Goal: Check status: Check status

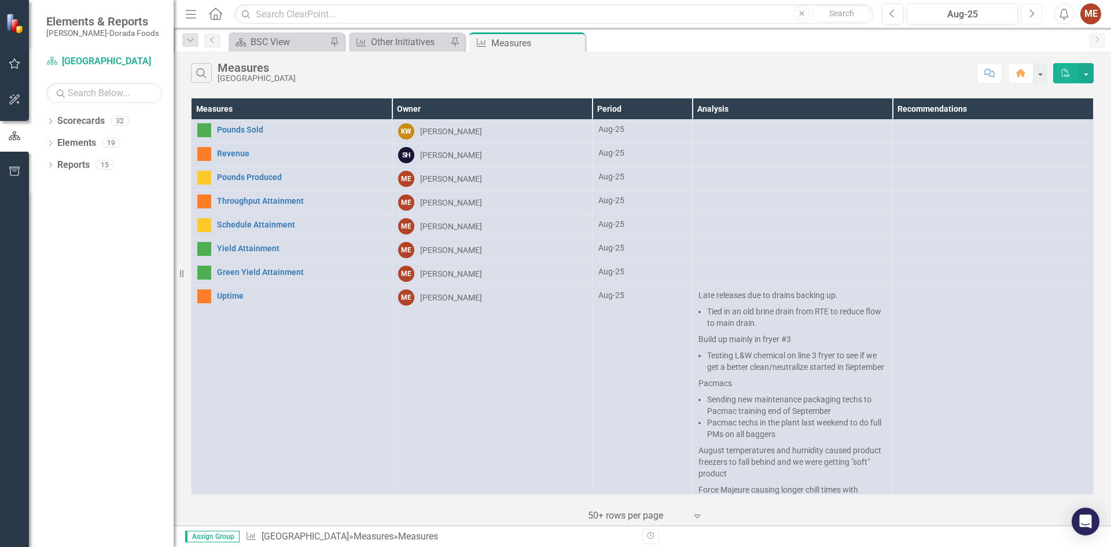
click at [1029, 10] on icon "Next" at bounding box center [1031, 14] width 6 height 10
click at [246, 271] on link "Green Yield Attainment" at bounding box center [301, 272] width 169 height 9
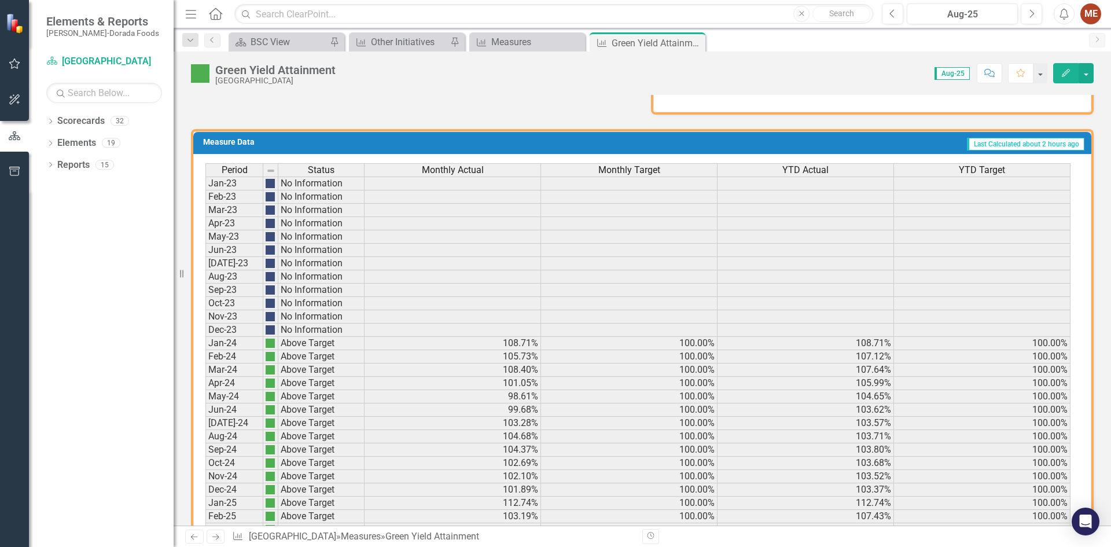
scroll to position [857, 0]
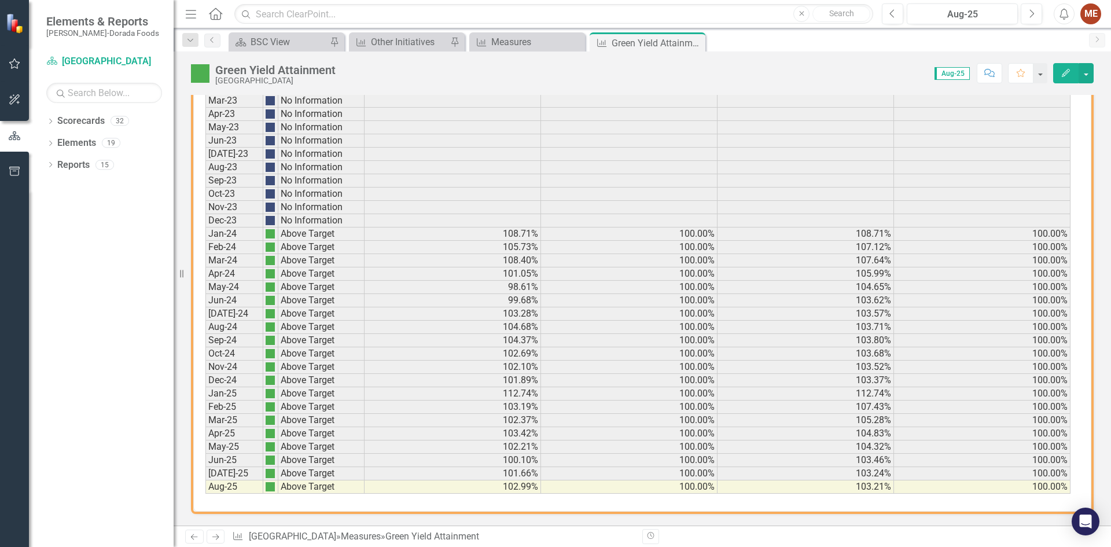
click at [960, 211] on td at bounding box center [982, 207] width 176 height 13
click at [698, 41] on icon "Close" at bounding box center [694, 42] width 12 height 9
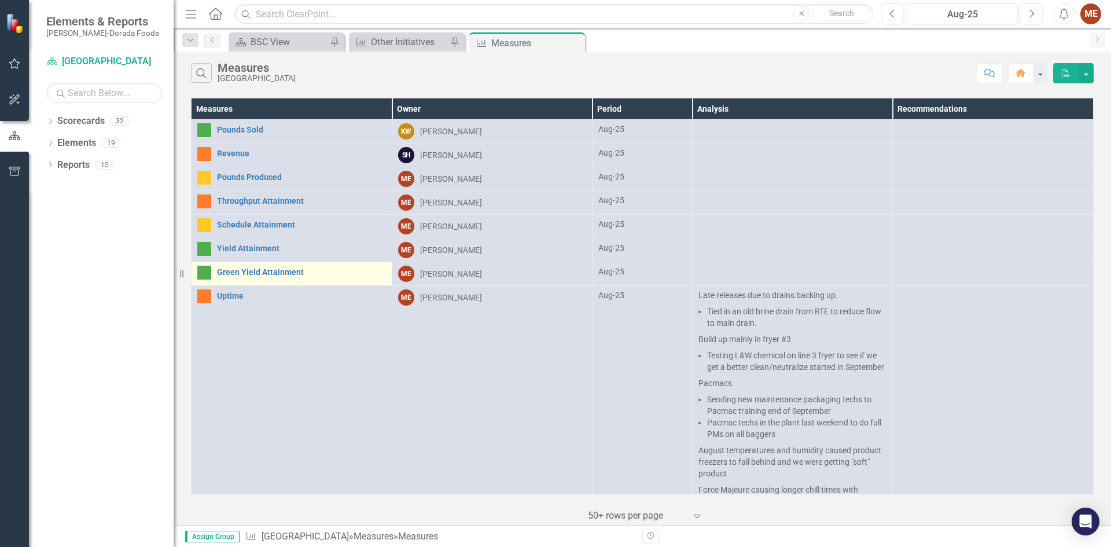
click at [246, 267] on div "Green Yield Attainment" at bounding box center [291, 273] width 189 height 14
click at [261, 271] on link "Green Yield Attainment" at bounding box center [301, 272] width 169 height 9
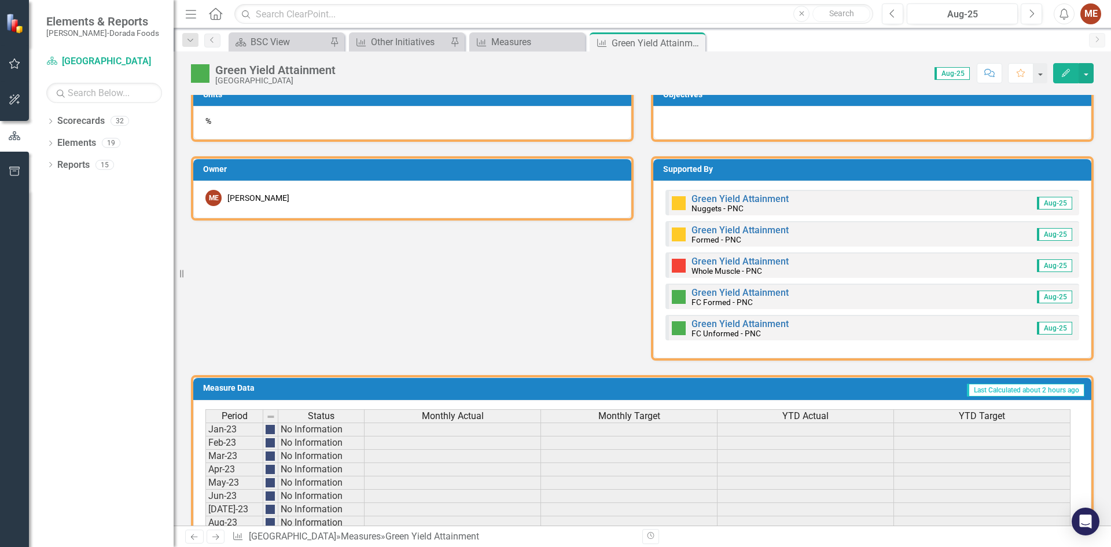
scroll to position [521, 0]
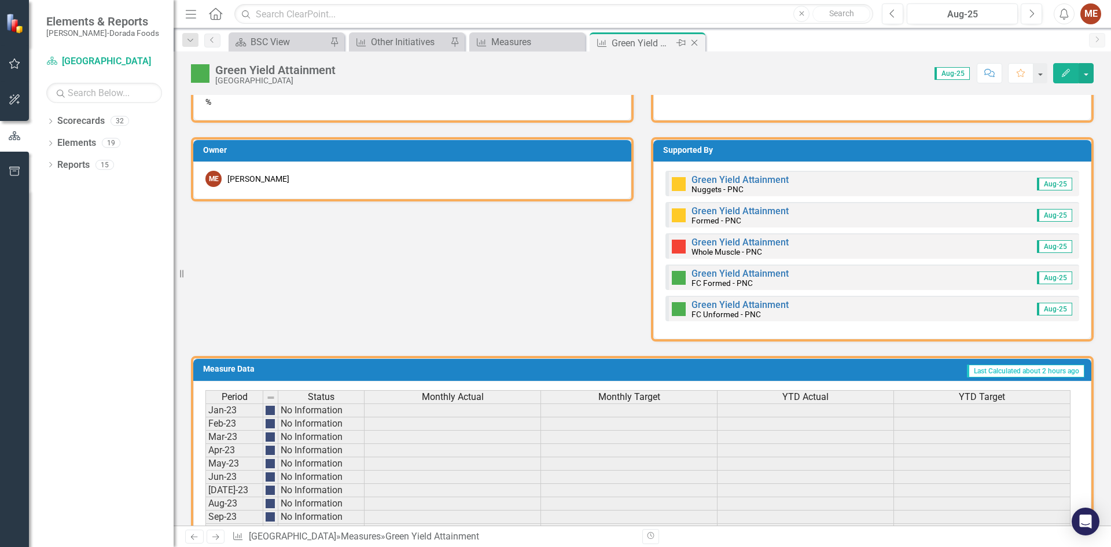
click at [697, 43] on icon "Close" at bounding box center [694, 42] width 12 height 9
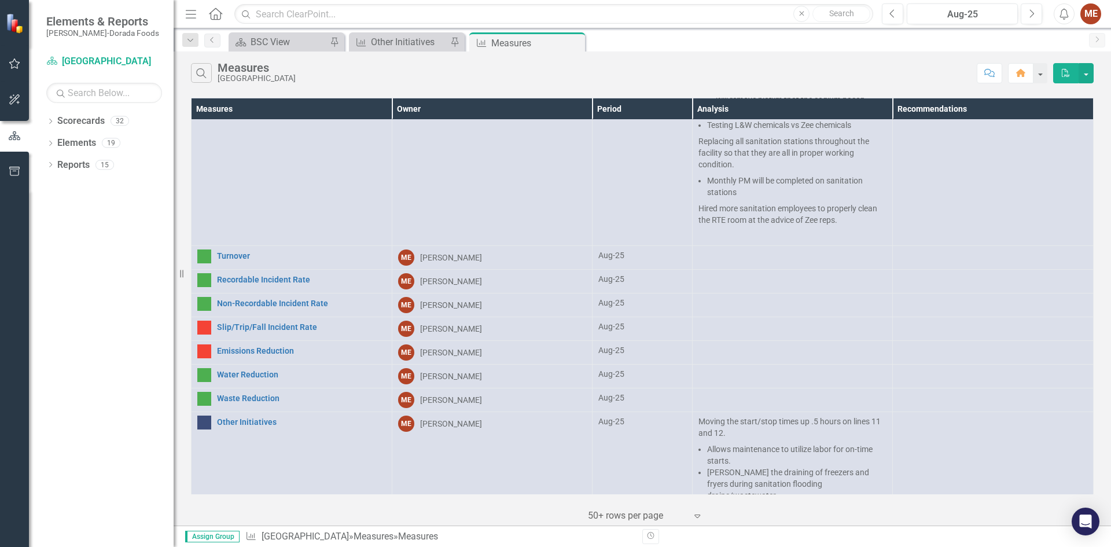
scroll to position [511, 0]
